Goal: Transaction & Acquisition: Purchase product/service

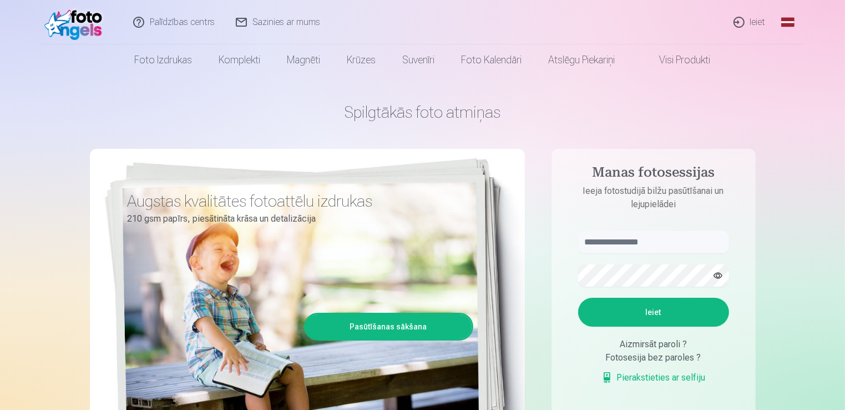
click at [750, 23] on link "Ieiet" at bounding box center [750, 22] width 53 height 44
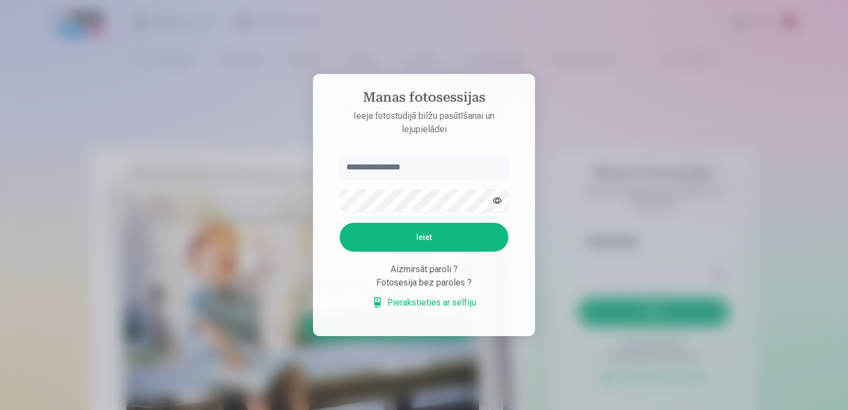
click at [382, 167] on input "text" at bounding box center [424, 167] width 169 height 22
type input "**********"
click at [376, 236] on button "Ieiet" at bounding box center [424, 237] width 169 height 29
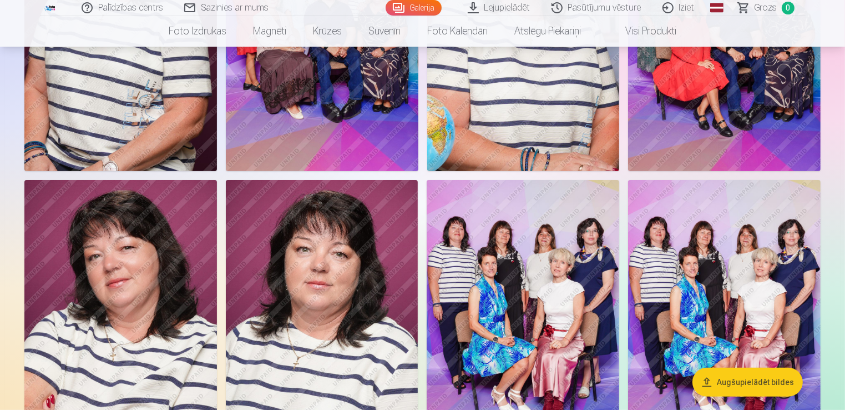
scroll to position [333, 0]
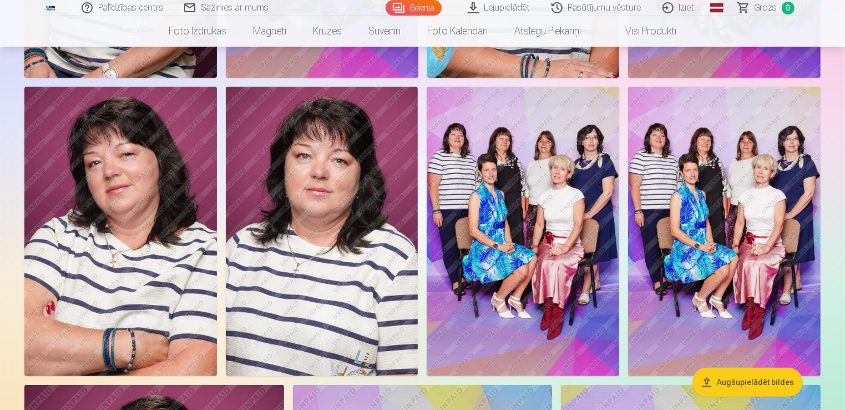
click at [731, 379] on button "Augšupielādēt bildes" at bounding box center [747, 381] width 110 height 29
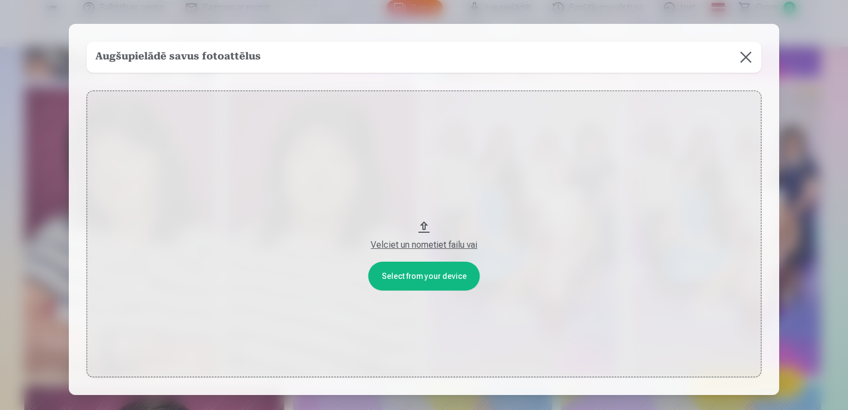
click at [743, 59] on button at bounding box center [745, 57] width 31 height 31
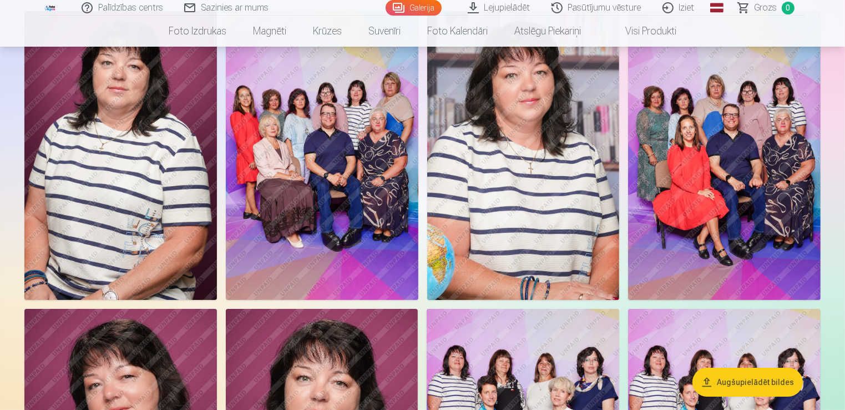
scroll to position [0, 0]
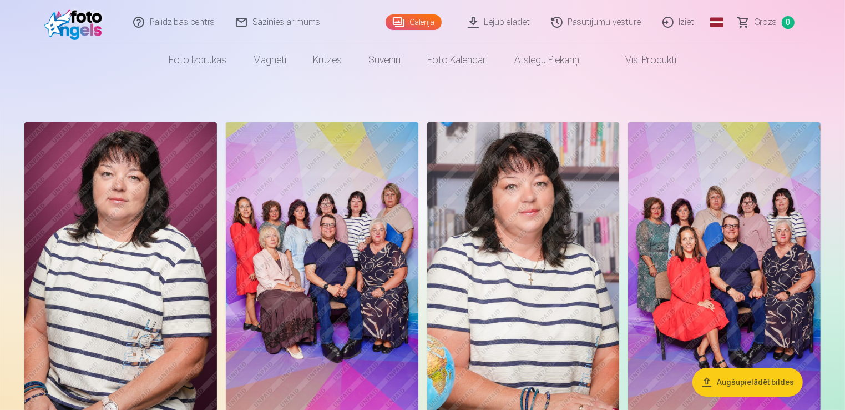
click at [497, 23] on link "Lejupielādēt" at bounding box center [500, 22] width 84 height 44
click at [525, 206] on img at bounding box center [523, 266] width 193 height 289
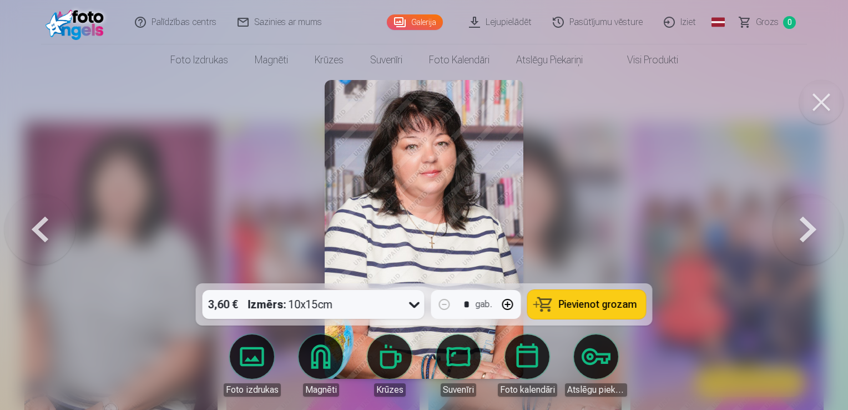
click at [554, 305] on button "Pievienot grozam" at bounding box center [587, 304] width 118 height 29
click at [800, 230] on button at bounding box center [807, 228] width 71 height 85
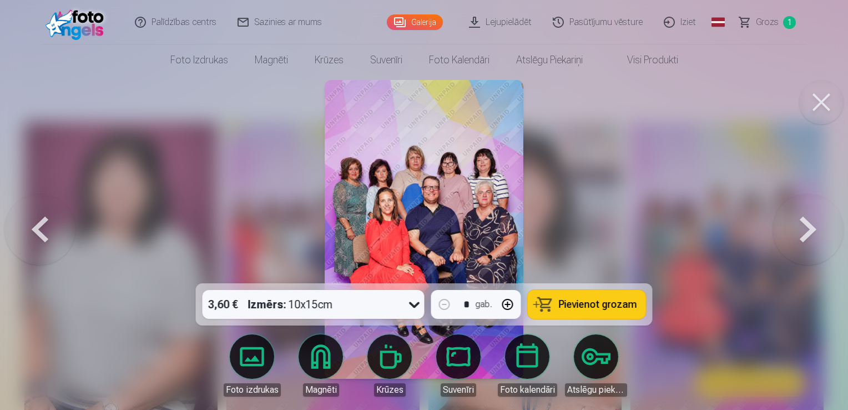
click at [800, 230] on button at bounding box center [807, 228] width 71 height 85
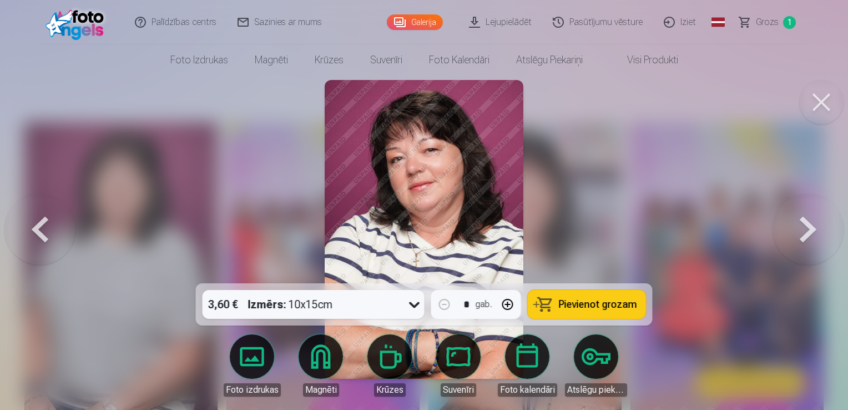
click at [800, 230] on button at bounding box center [807, 228] width 71 height 85
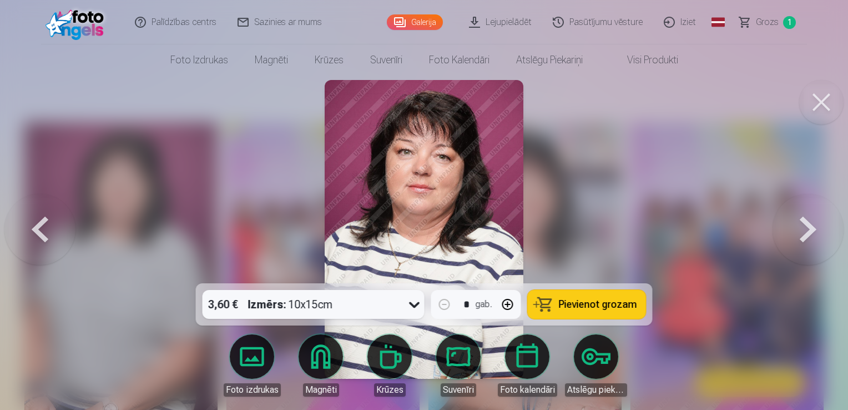
click at [581, 303] on span "Pievienot grozam" at bounding box center [598, 304] width 78 height 10
click at [801, 225] on button at bounding box center [807, 228] width 71 height 85
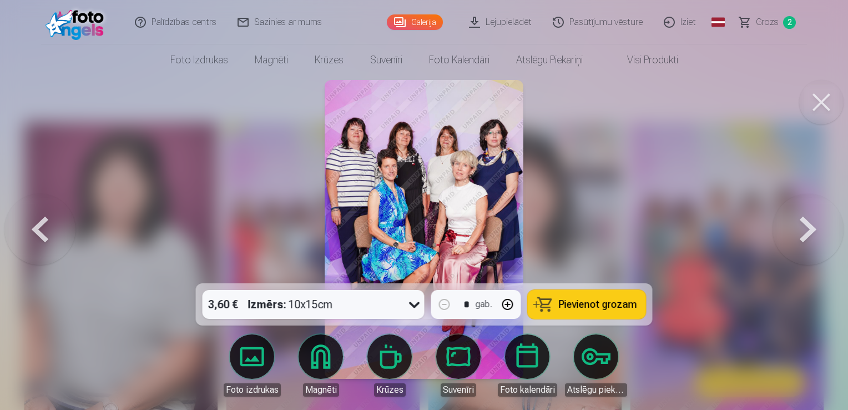
click at [801, 225] on button at bounding box center [807, 228] width 71 height 85
click at [39, 237] on button at bounding box center [39, 228] width 71 height 85
click at [585, 300] on span "Pievienot grozam" at bounding box center [598, 304] width 78 height 10
click at [802, 228] on button at bounding box center [807, 228] width 71 height 85
click at [803, 228] on button at bounding box center [807, 228] width 71 height 85
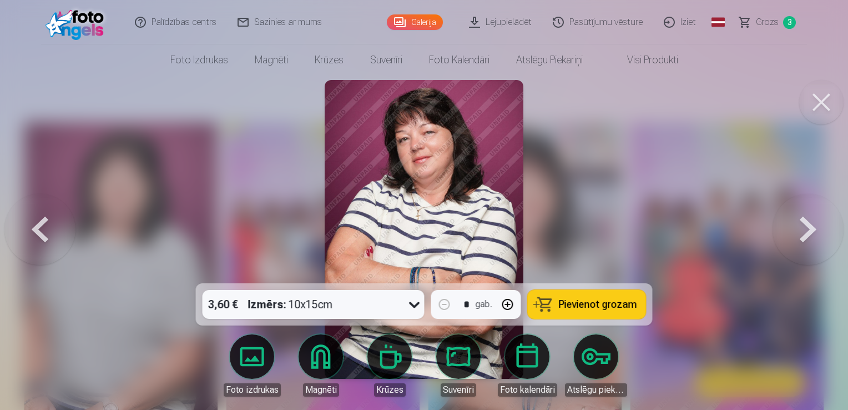
click at [803, 228] on button at bounding box center [807, 228] width 71 height 85
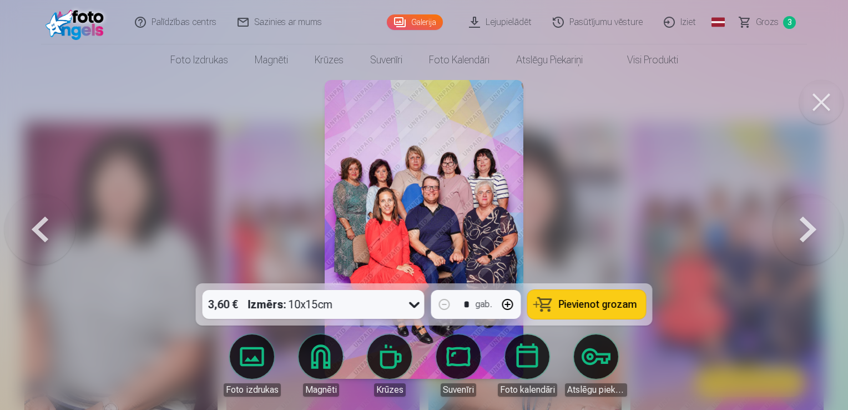
click at [803, 228] on button at bounding box center [807, 228] width 71 height 85
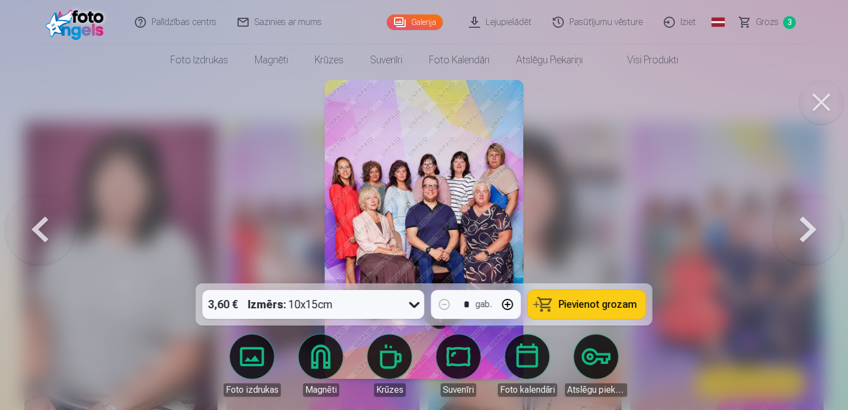
click at [556, 301] on button "Pievienot grozam" at bounding box center [587, 304] width 118 height 29
click at [808, 225] on button at bounding box center [807, 228] width 71 height 85
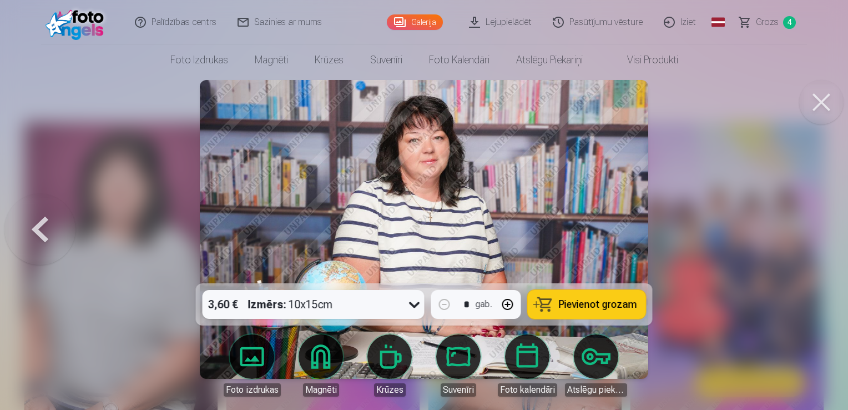
click at [614, 299] on span "Pievienot grozam" at bounding box center [598, 304] width 78 height 10
click at [822, 101] on button at bounding box center [821, 102] width 44 height 44
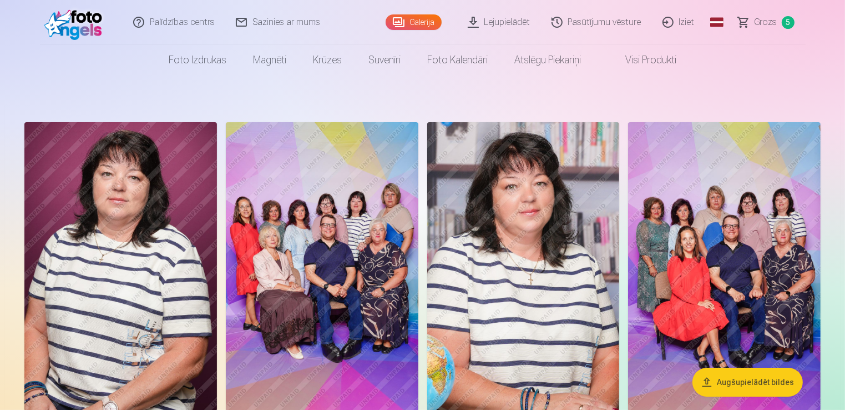
click at [760, 22] on span "Grozs" at bounding box center [766, 22] width 23 height 13
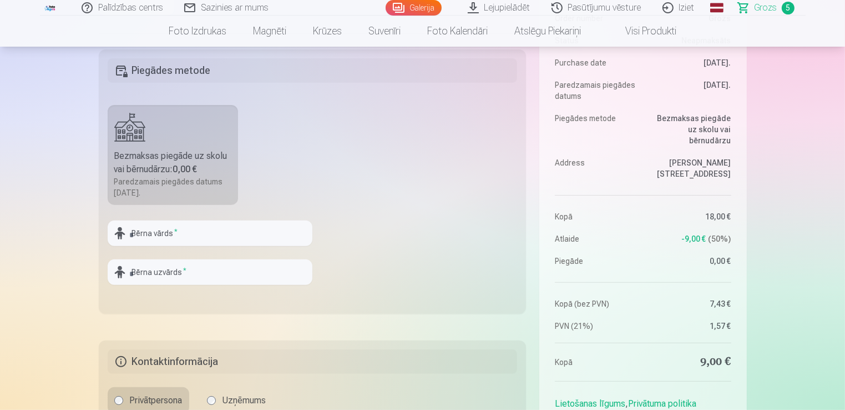
scroll to position [444, 0]
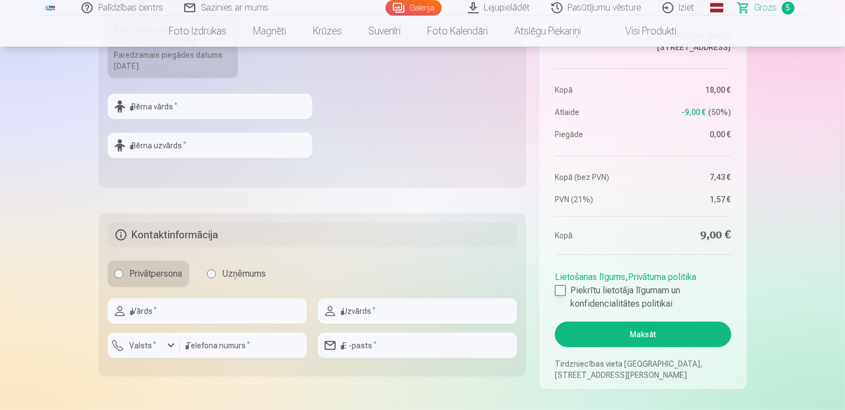
click at [563, 290] on div at bounding box center [560, 290] width 11 height 11
click at [202, 313] on input "text" at bounding box center [207, 311] width 199 height 26
type input "******"
click at [392, 316] on input "text" at bounding box center [417, 311] width 199 height 26
type input "********"
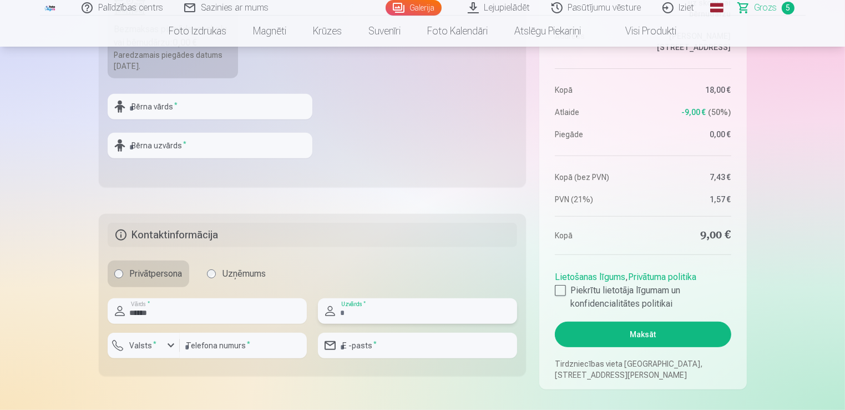
type input "********"
type input "**********"
click at [630, 332] on button "Maksāt" at bounding box center [643, 334] width 176 height 26
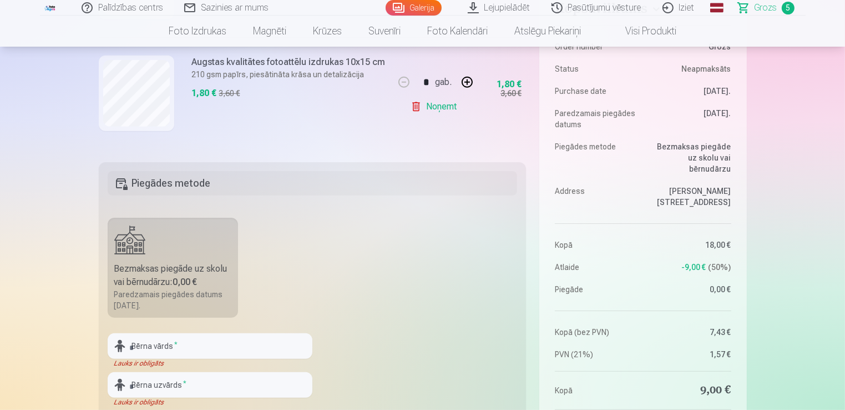
scroll to position [222, 0]
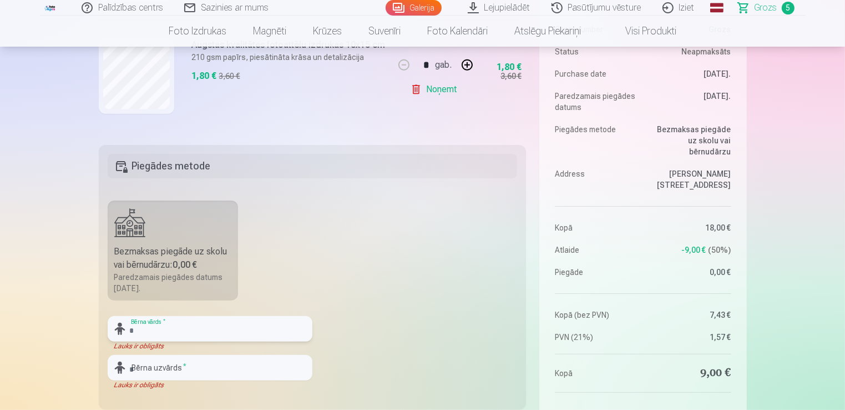
click at [206, 321] on input "text" at bounding box center [210, 329] width 205 height 26
click at [368, 246] on fieldset "Piegādes metode Bezmaksas piegāde uz skolu vai bērnudārzu : 0,00 € Paredzamais …" at bounding box center [313, 277] width 428 height 264
click at [186, 323] on input "text" at bounding box center [210, 329] width 205 height 26
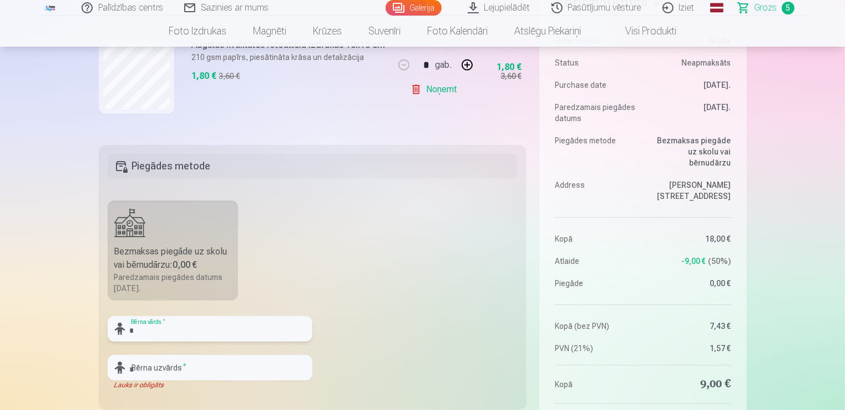
type input "*"
click at [173, 363] on input "text" at bounding box center [210, 368] width 205 height 26
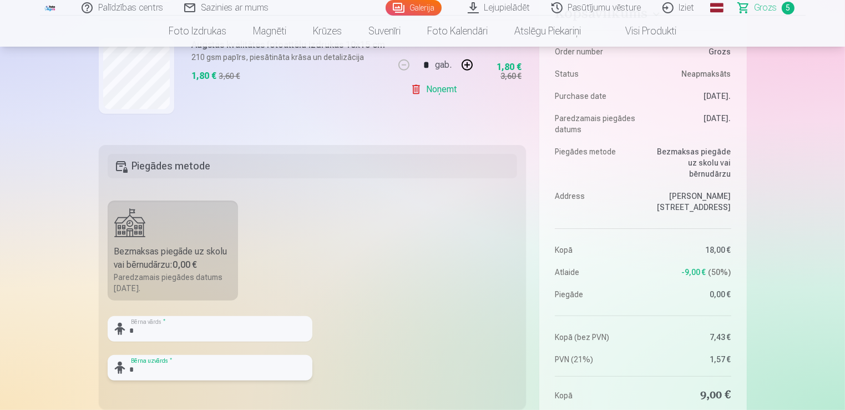
type input "*"
click at [338, 290] on fieldset "Piegādes metode Bezmaksas piegāde uz skolu vai bērnudārzu : 0,00 € Paredzamais …" at bounding box center [313, 277] width 428 height 264
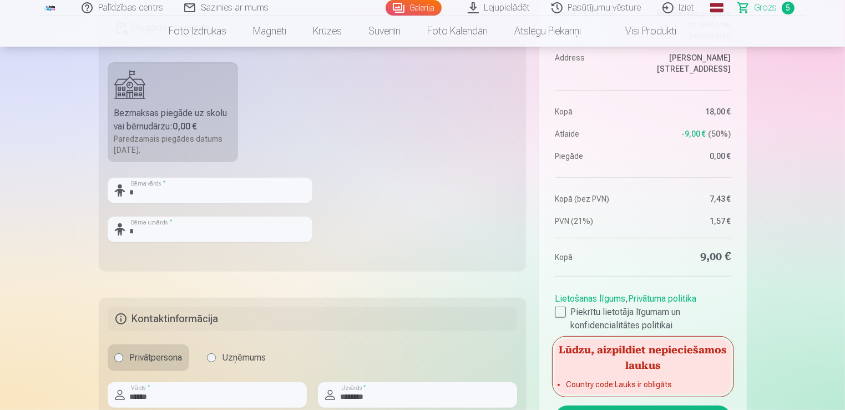
scroll to position [444, 0]
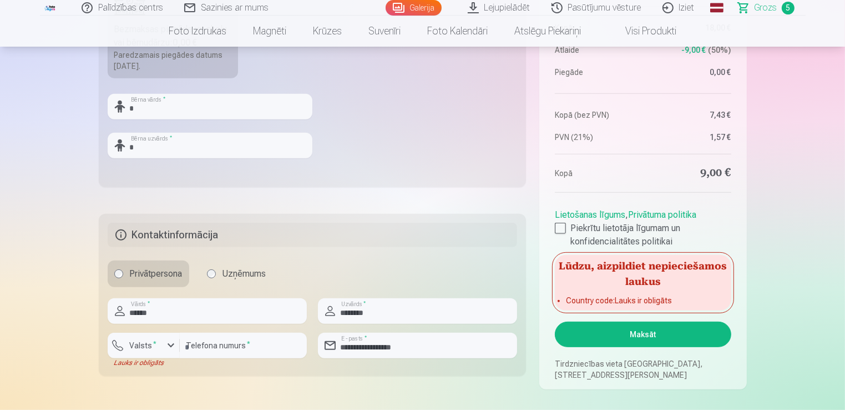
click at [604, 335] on button "Maksāt" at bounding box center [643, 334] width 176 height 26
click at [646, 333] on button "Maksāt" at bounding box center [643, 334] width 176 height 26
click at [168, 347] on div "button" at bounding box center [170, 344] width 13 height 13
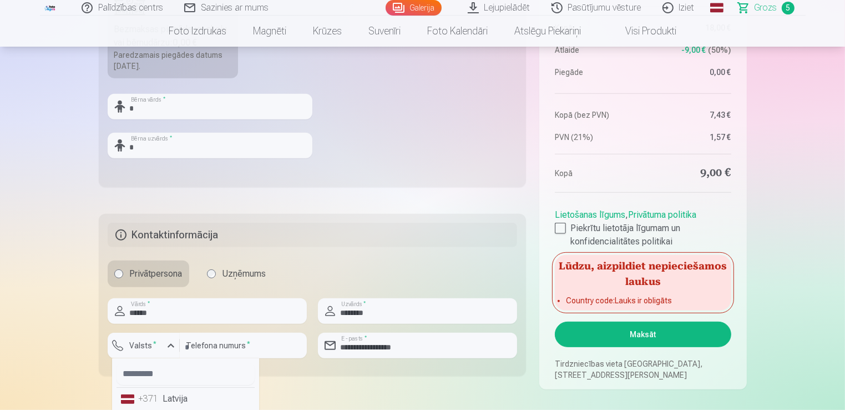
click at [181, 401] on li "+371 Latvija" at bounding box center [186, 398] width 138 height 22
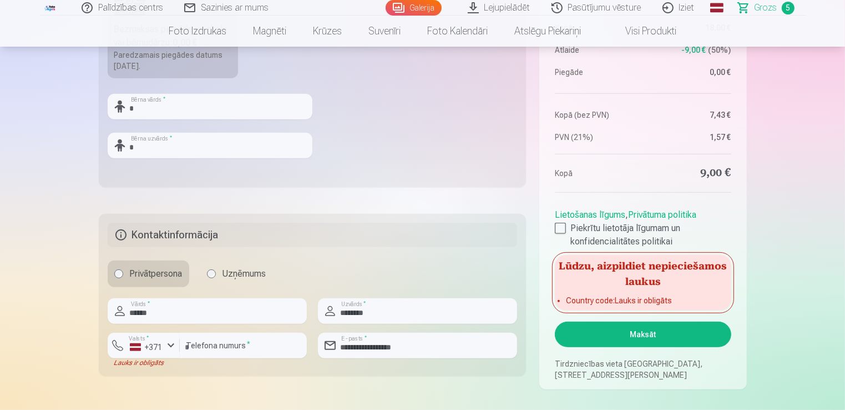
click at [621, 332] on button "Maksāt" at bounding box center [643, 334] width 176 height 26
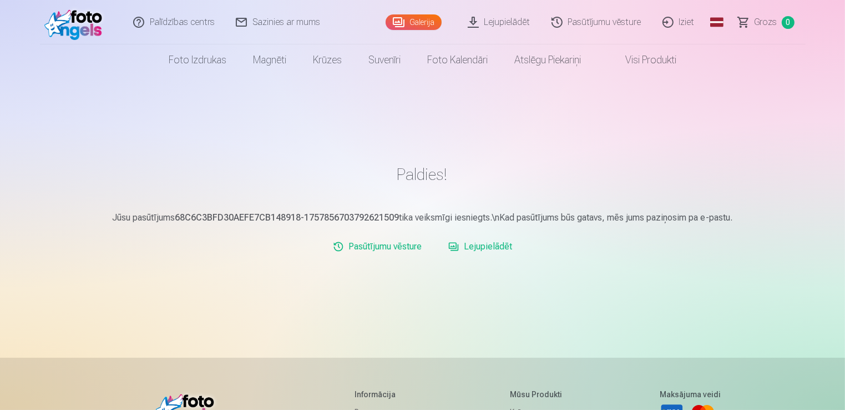
click at [686, 23] on link "Iziet" at bounding box center [679, 22] width 53 height 44
